Goal: Task Accomplishment & Management: Manage account settings

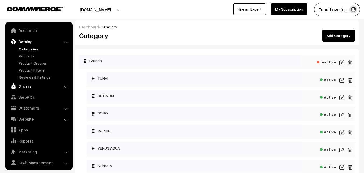
scroll to position [13, 0]
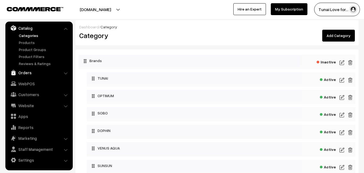
click at [27, 73] on link "Orders" at bounding box center [39, 73] width 64 height 10
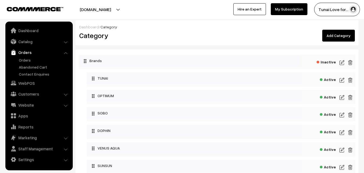
scroll to position [0, 0]
click at [26, 55] on link "Orders" at bounding box center [39, 52] width 64 height 10
click at [25, 59] on link "Orders" at bounding box center [44, 60] width 53 height 6
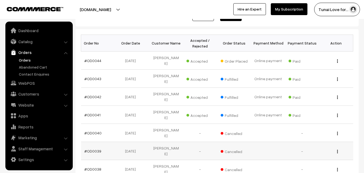
scroll to position [81, 0]
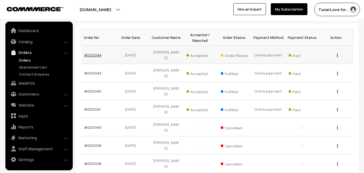
click at [95, 53] on link "#OD0044" at bounding box center [92, 55] width 17 height 5
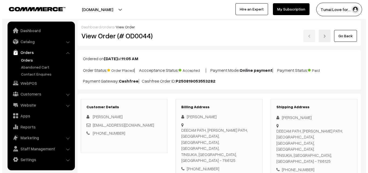
scroll to position [277, 0]
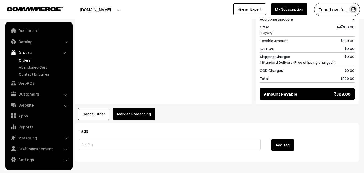
click at [139, 108] on button "Mark as Processing" at bounding box center [134, 114] width 42 height 12
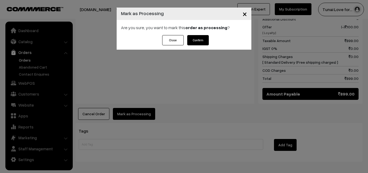
click at [201, 36] on button "Confirm" at bounding box center [198, 40] width 22 height 10
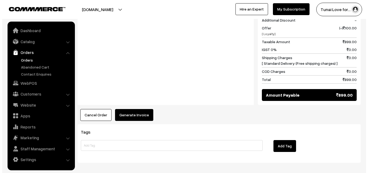
scroll to position [277, 0]
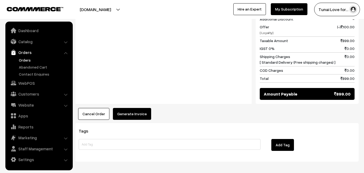
click at [130, 108] on button "Generate Invoice" at bounding box center [132, 114] width 38 height 12
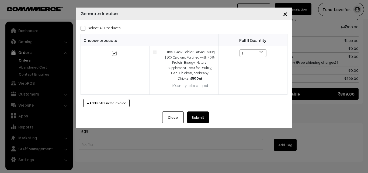
click at [199, 121] on button "Submit" at bounding box center [198, 117] width 22 height 12
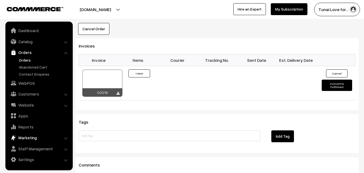
scroll to position [412, 0]
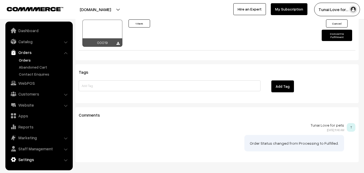
click at [24, 161] on link "Settings" at bounding box center [39, 160] width 64 height 10
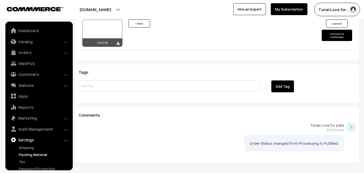
click at [25, 153] on link "Packing Material" at bounding box center [44, 155] width 53 height 6
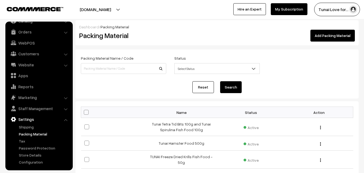
click at [323, 29] on div "Dashboard / Packing Material" at bounding box center [217, 27] width 276 height 6
click at [322, 29] on div "Dashboard / Packing Material" at bounding box center [217, 27] width 276 height 6
click at [322, 32] on link "Add Packing Material" at bounding box center [333, 36] width 45 height 12
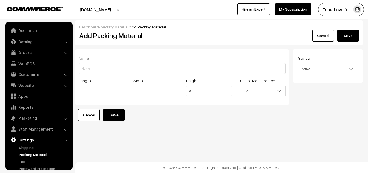
scroll to position [21, 0]
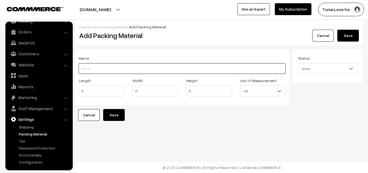
click at [104, 69] on input "Length" at bounding box center [182, 68] width 207 height 11
click at [114, 68] on input "Tunai BSF Larvae 500g Bucket" at bounding box center [182, 68] width 207 height 11
type input "Tunai BSF Larvae 500g (Bucket)"
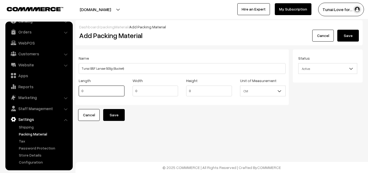
click at [96, 94] on input "0" at bounding box center [102, 91] width 46 height 11
drag, startPoint x: 86, startPoint y: 91, endPoint x: 77, endPoint y: 90, distance: 9.5
click at [77, 90] on div "Length 0" at bounding box center [102, 88] width 54 height 22
type input "24"
click at [123, 87] on div "Length 24 Width 0 Height 0 Unit of Measurement CM Inch CM" at bounding box center [182, 88] width 215 height 22
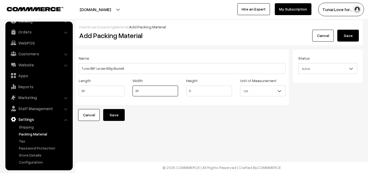
type input "24"
drag, startPoint x: 197, startPoint y: 91, endPoint x: 181, endPoint y: 90, distance: 16.5
click at [181, 90] on div "Length 24 Width 24 Height 0 Unit of Measurement CM Inch CM" at bounding box center [182, 88] width 215 height 22
type input "25"
click at [356, 32] on button "Save" at bounding box center [349, 36] width 22 height 12
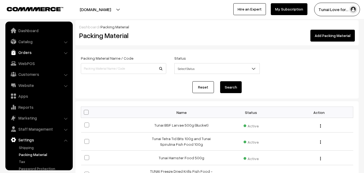
click at [28, 54] on link "Orders" at bounding box center [39, 52] width 64 height 10
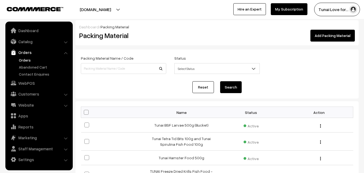
click at [25, 61] on link "Orders" at bounding box center [44, 60] width 53 height 6
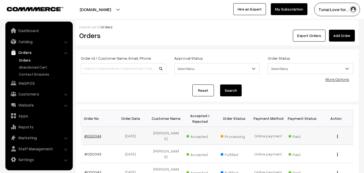
click at [91, 134] on link "#OD0044" at bounding box center [92, 136] width 17 height 5
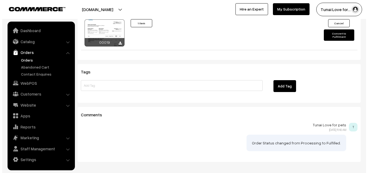
scroll to position [358, 0]
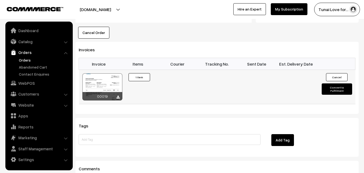
click at [336, 83] on button "Convert to Fulfilment" at bounding box center [337, 88] width 30 height 11
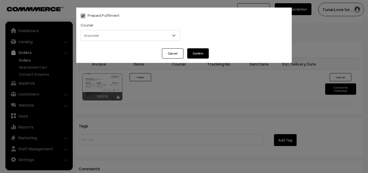
click at [143, 35] on span "Shiprocket" at bounding box center [130, 35] width 99 height 9
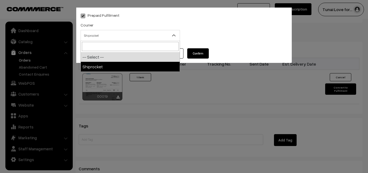
select select "1"
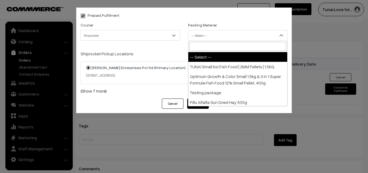
click at [247, 32] on span "-- Select --" at bounding box center [238, 35] width 99 height 9
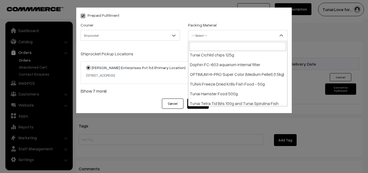
scroll to position [82, 0]
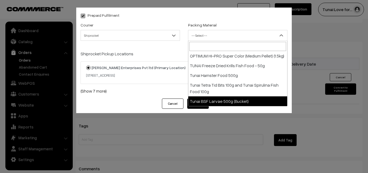
select select "12"
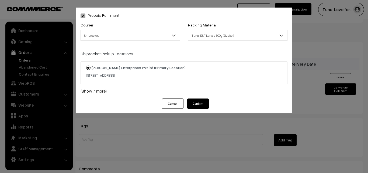
click at [195, 101] on button "Confirm" at bounding box center [198, 103] width 22 height 10
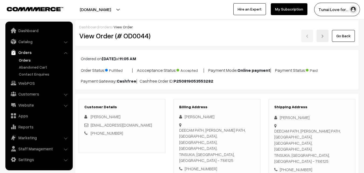
scroll to position [358, 0]
